Goal: Transaction & Acquisition: Purchase product/service

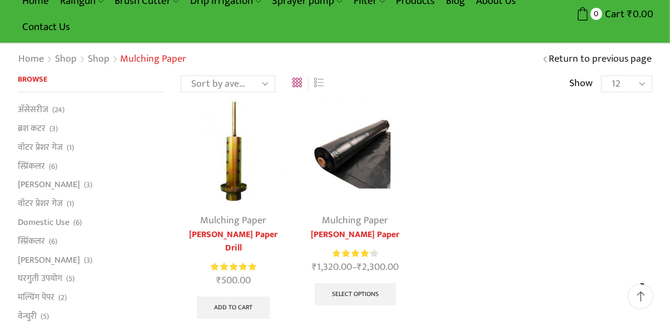
scroll to position [42, 0]
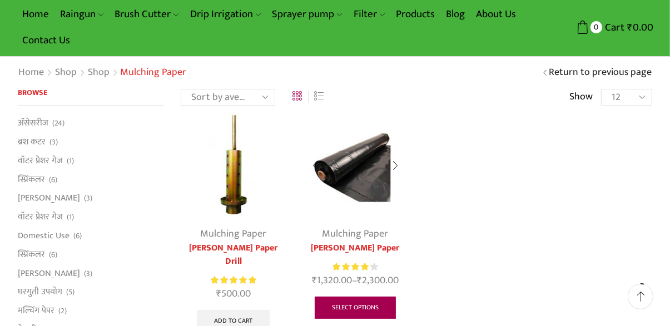
click at [375, 311] on link "Select options" at bounding box center [355, 308] width 81 height 22
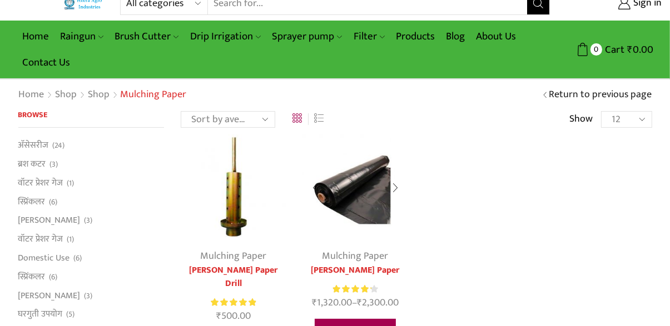
scroll to position [0, 0]
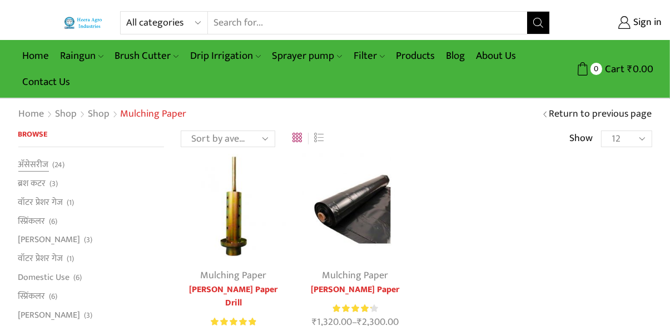
click at [55, 162] on span "(24)" at bounding box center [59, 165] width 12 height 11
click at [43, 167] on link "अ‍ॅसेसरीज" at bounding box center [33, 166] width 31 height 16
click at [34, 186] on link "ब्रश कटर" at bounding box center [32, 184] width 28 height 19
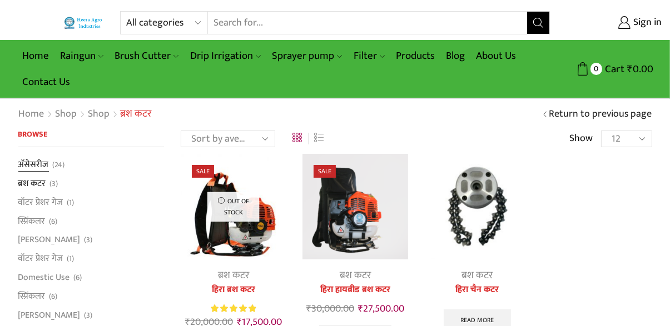
click at [37, 167] on link "अ‍ॅसेसरीज" at bounding box center [33, 166] width 31 height 16
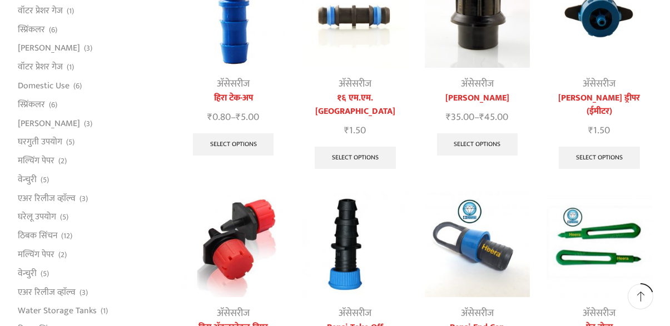
scroll to position [192, 0]
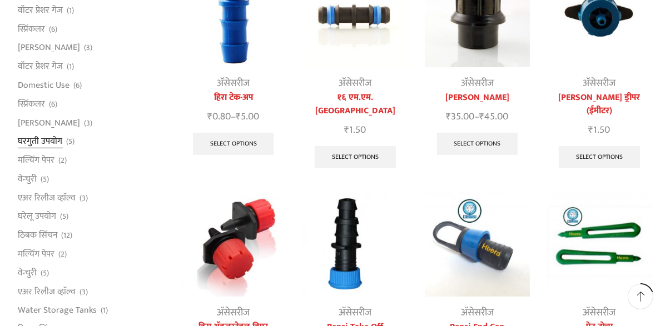
click at [46, 146] on link "घरगुती उपयोग" at bounding box center [40, 141] width 44 height 19
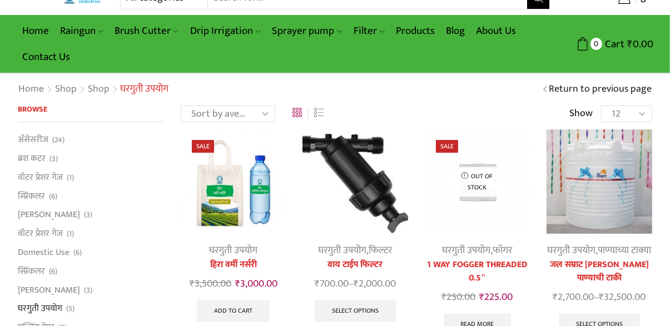
scroll to position [61, 0]
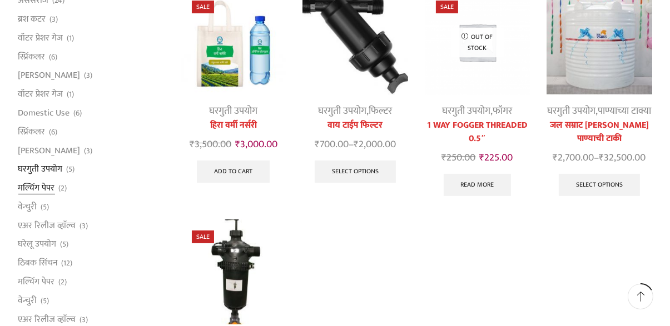
click at [47, 189] on link "मल्चिंग पेपर" at bounding box center [36, 188] width 37 height 19
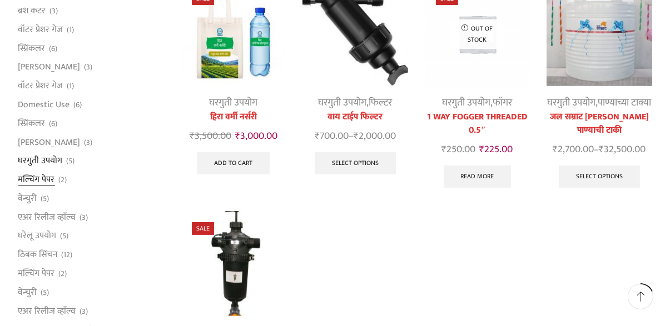
scroll to position [217, 0]
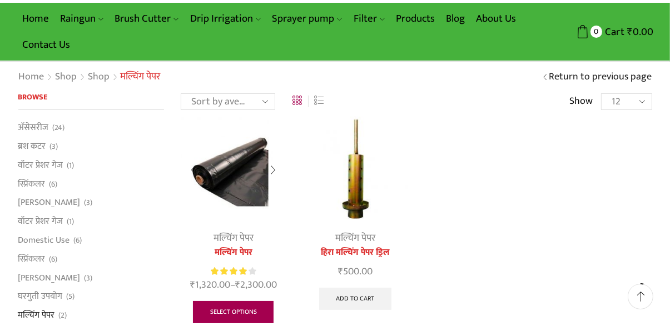
click at [238, 313] on link "Select options" at bounding box center [233, 312] width 81 height 22
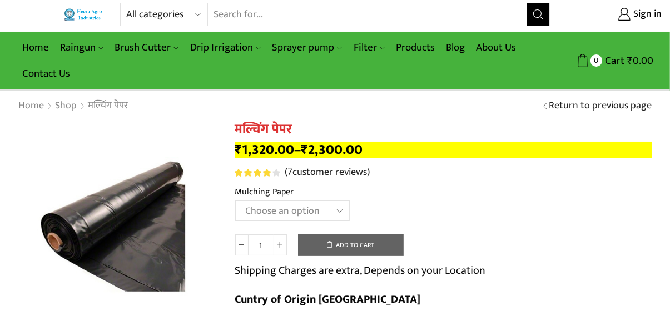
scroll to position [9, 0]
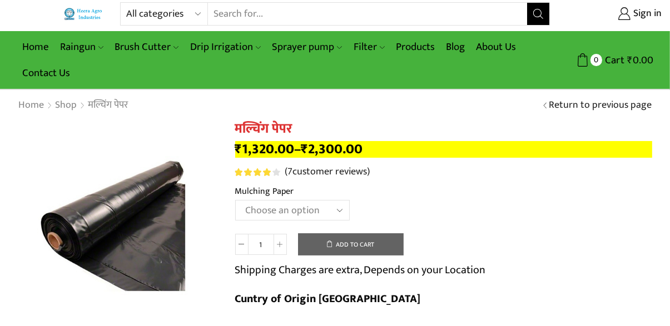
click at [325, 204] on select "Choose an option 1000 X 20 X 400 1000 X 25 X 400 1000 X 30 X 400 1200 X 20 X 40…" at bounding box center [292, 210] width 115 height 21
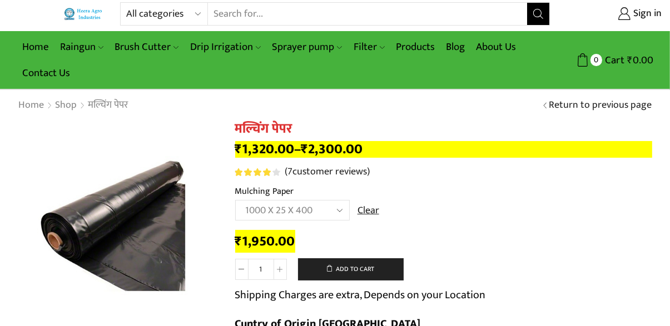
click at [289, 207] on select "Choose an option 1000 X 20 X 400 1000 X 25 X 400 1000 X 30 X 400 1200 X 20 X 40…" at bounding box center [292, 210] width 115 height 21
click at [304, 214] on select "Choose an option 1000 X 20 X 400 1000 X 25 X 400 1000 X 30 X 400 1200 X 20 X 40…" at bounding box center [292, 210] width 115 height 21
select select "1200-x-20-x-400-hi"
click at [308, 214] on select "Choose an option 1000 X 20 X 400 1000 X 25 X 400 1000 X 30 X 400 1200 X 20 X 40…" at bounding box center [292, 210] width 115 height 21
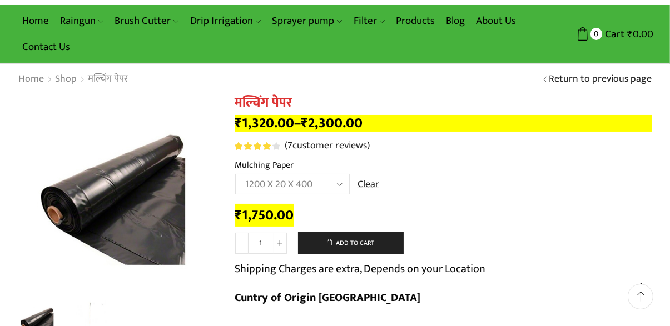
scroll to position [61, 0]
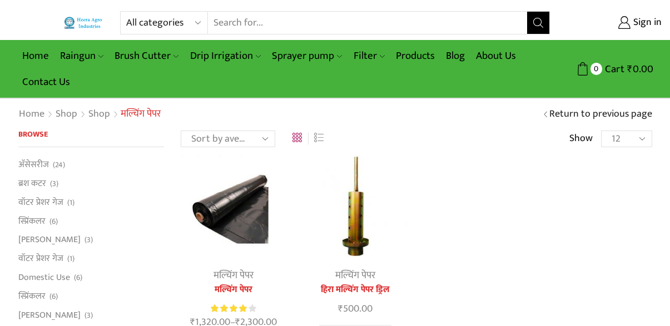
scroll to position [90, 0]
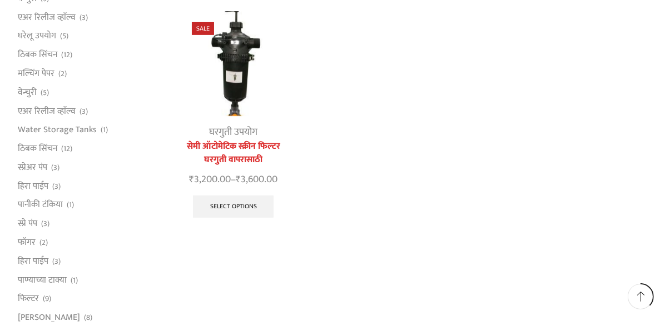
scroll to position [374, 0]
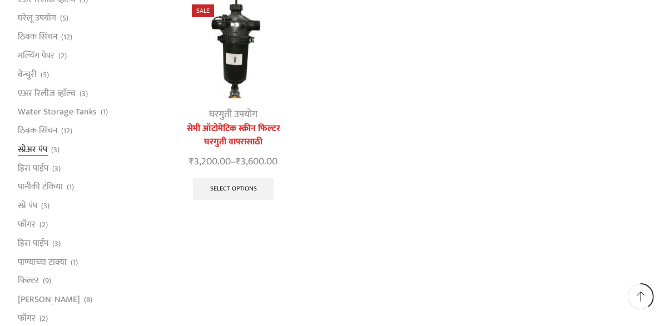
click at [29, 148] on link "स्प्रेअर पंप" at bounding box center [32, 149] width 29 height 19
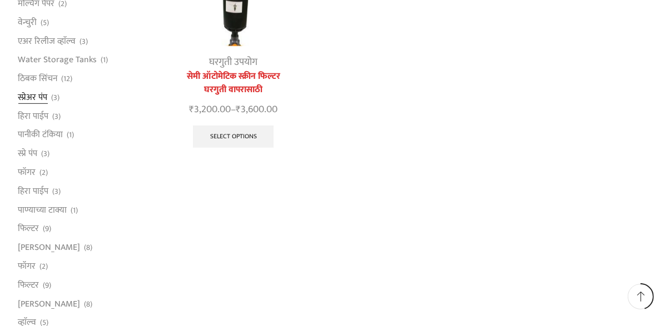
scroll to position [431, 0]
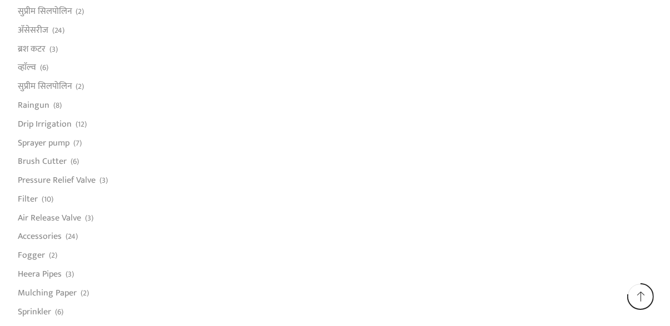
scroll to position [775, 0]
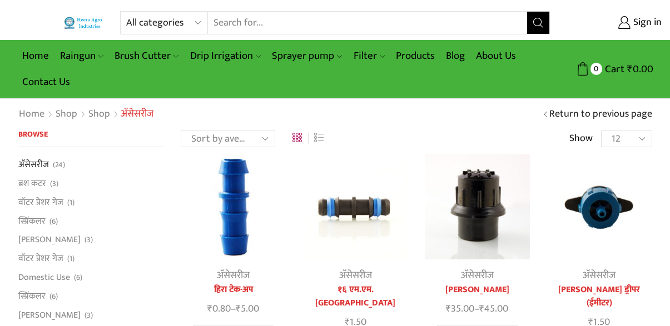
scroll to position [245, 0]
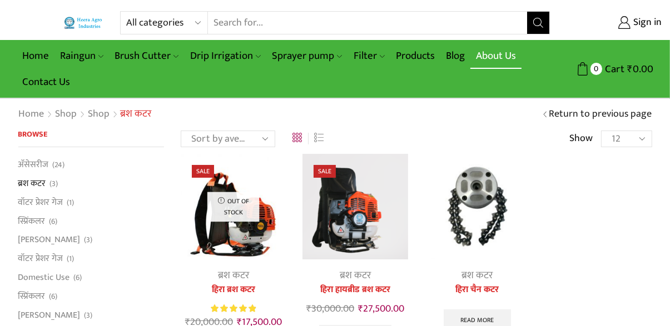
click at [503, 55] on link "About Us" at bounding box center [495, 56] width 51 height 26
